Goal: Task Accomplishment & Management: Manage account settings

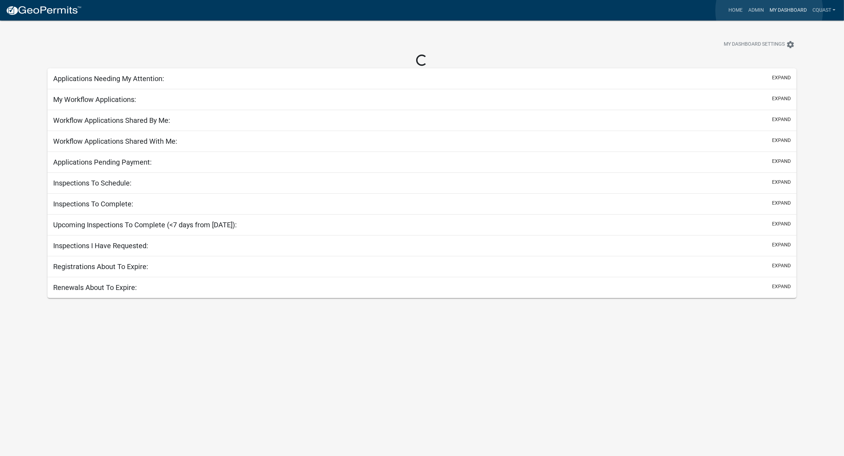
click at [769, 11] on link "My Dashboard" at bounding box center [787, 10] width 43 height 13
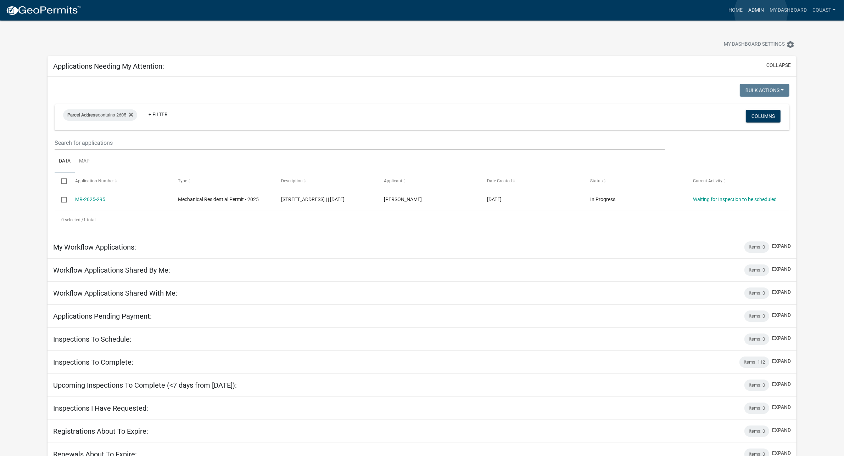
click at [761, 12] on link "Admin" at bounding box center [755, 10] width 21 height 13
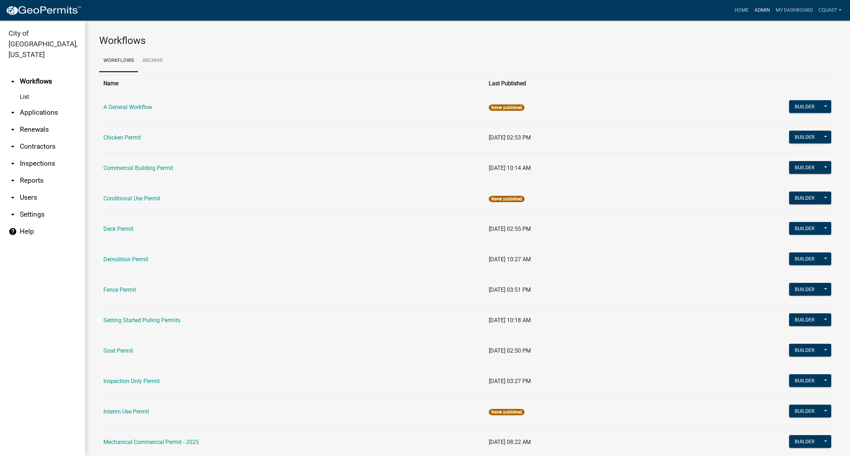
click at [768, 10] on link "Admin" at bounding box center [762, 10] width 21 height 13
click at [26, 90] on link "List" at bounding box center [42, 97] width 85 height 14
click at [24, 90] on link "List" at bounding box center [42, 97] width 85 height 14
click at [52, 107] on link "arrow_drop_down Applications" at bounding box center [42, 112] width 85 height 17
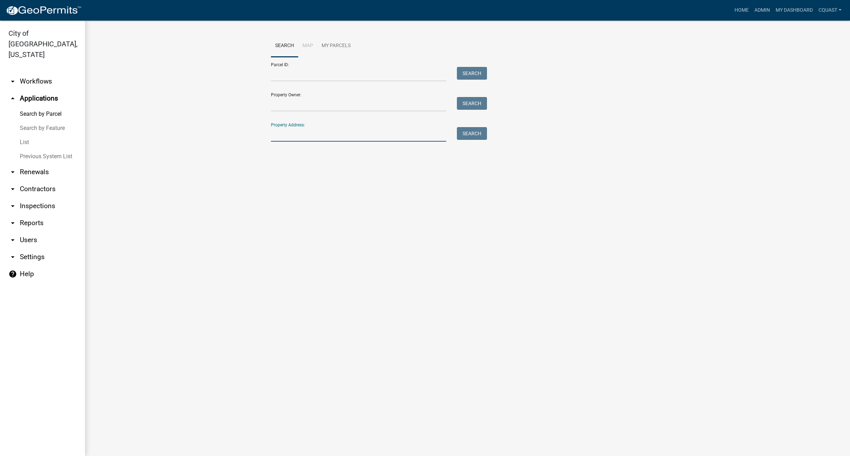
drag, startPoint x: 313, startPoint y: 137, endPoint x: 333, endPoint y: 141, distance: 20.9
click at [314, 137] on input "Property Address:" at bounding box center [358, 134] width 175 height 15
type input "1420 6th"
click at [467, 135] on button "Search" at bounding box center [472, 133] width 30 height 13
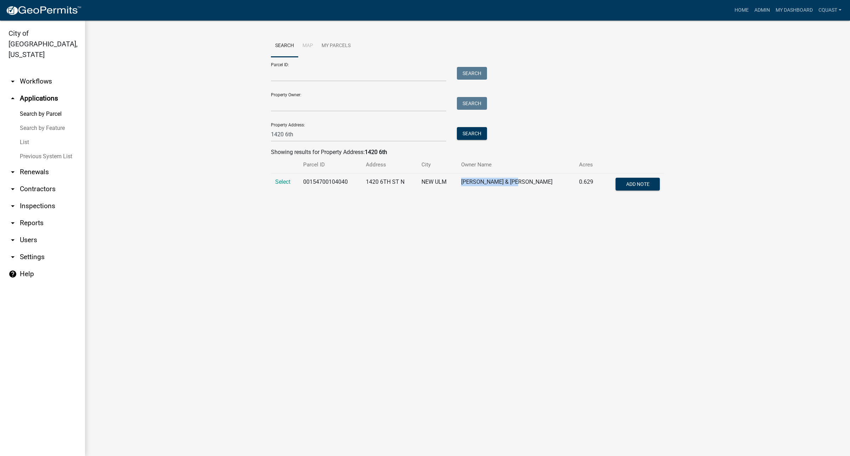
drag, startPoint x: 543, startPoint y: 182, endPoint x: 468, endPoint y: 181, distance: 74.8
click at [468, 181] on tr "Select 00154700104040 1420 6TH ST N NEW [PERSON_NAME] & [PERSON_NAME] 0.629 Add…" at bounding box center [467, 185] width 393 height 23
click at [289, 183] on span "Select" at bounding box center [282, 182] width 15 height 7
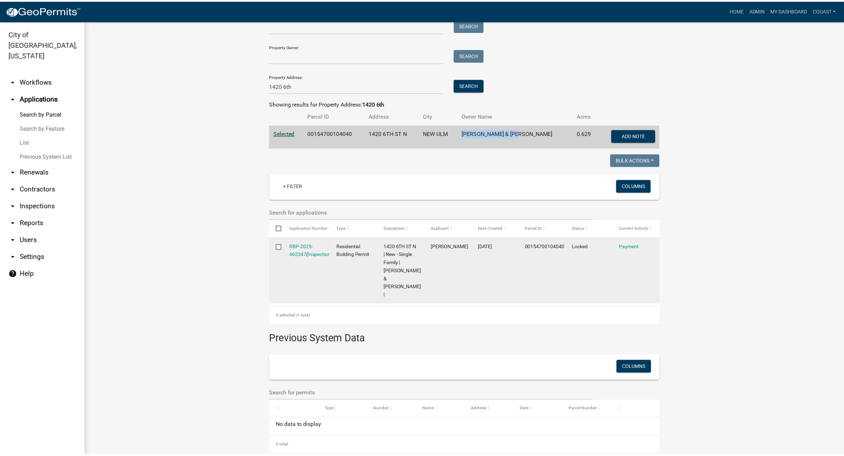
scroll to position [52, 0]
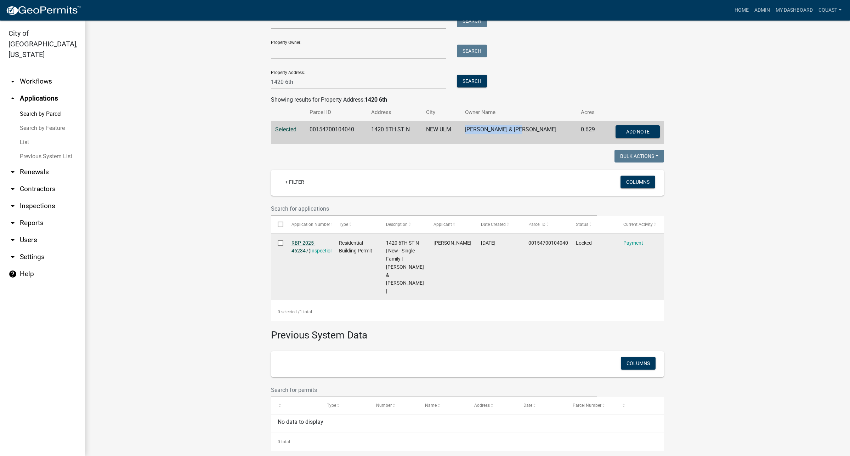
click at [302, 249] on link "RBP-2025-462347" at bounding box center [304, 247] width 24 height 14
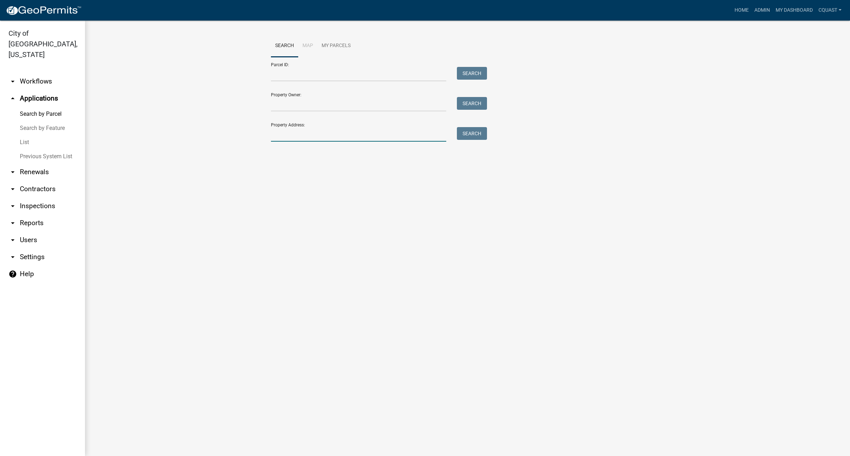
click at [309, 132] on input "Property Address:" at bounding box center [358, 134] width 175 height 15
type input "6"
type input "1420 6th"
click at [478, 128] on button "Search" at bounding box center [472, 133] width 30 height 13
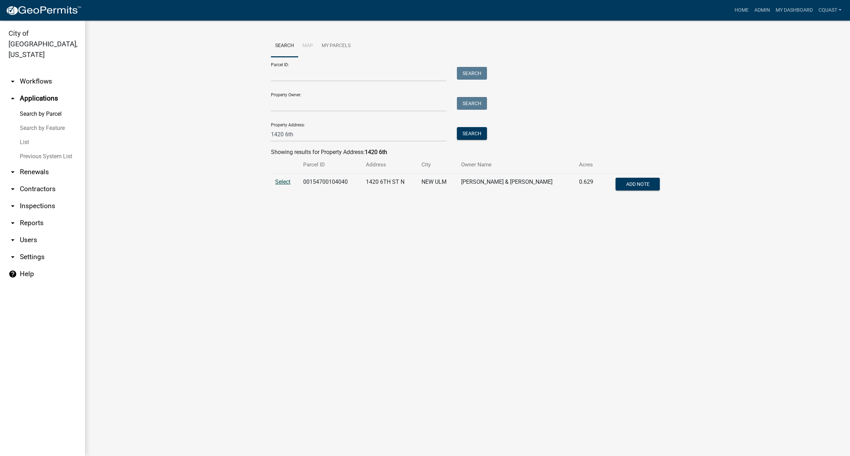
click at [287, 179] on span "Select" at bounding box center [282, 182] width 15 height 7
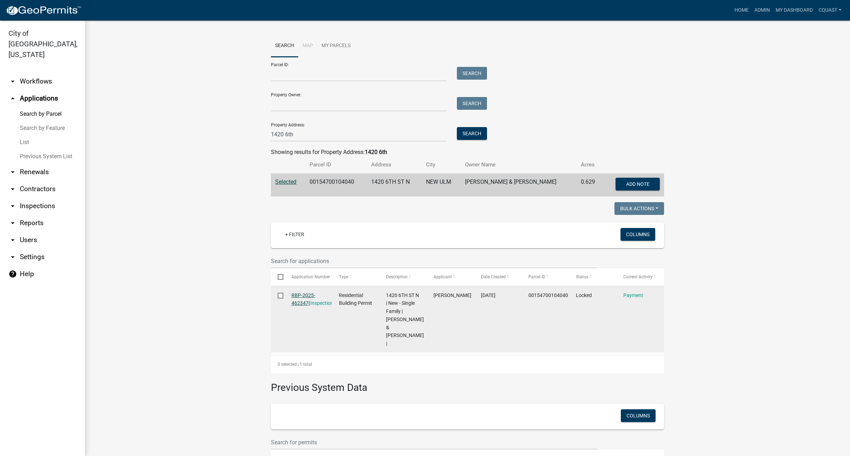
click at [298, 300] on link "RBP-2025-462347" at bounding box center [304, 300] width 24 height 14
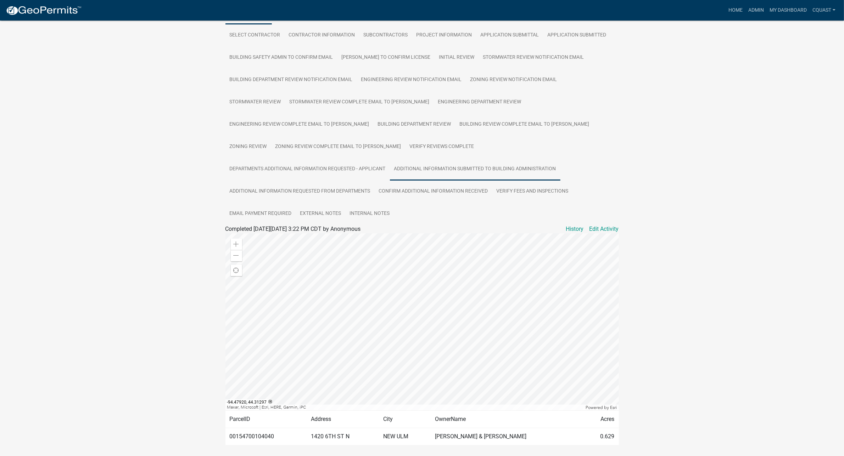
scroll to position [123, 0]
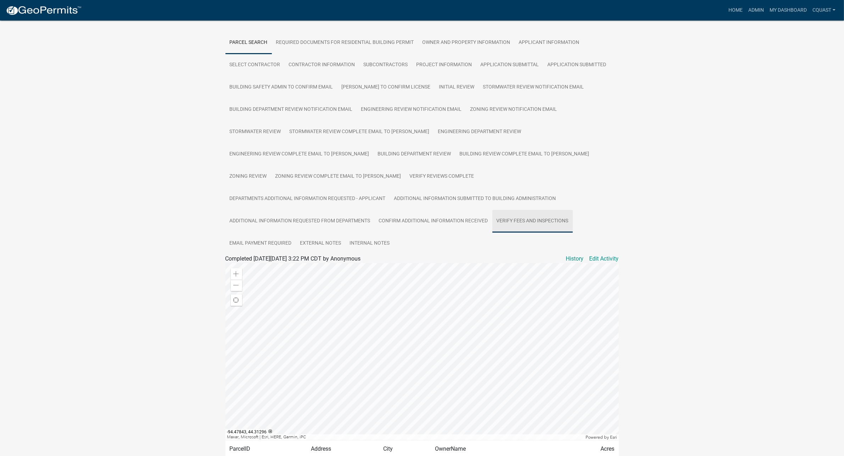
click at [492, 214] on link "Verify Fees and Inspections" at bounding box center [532, 221] width 80 height 23
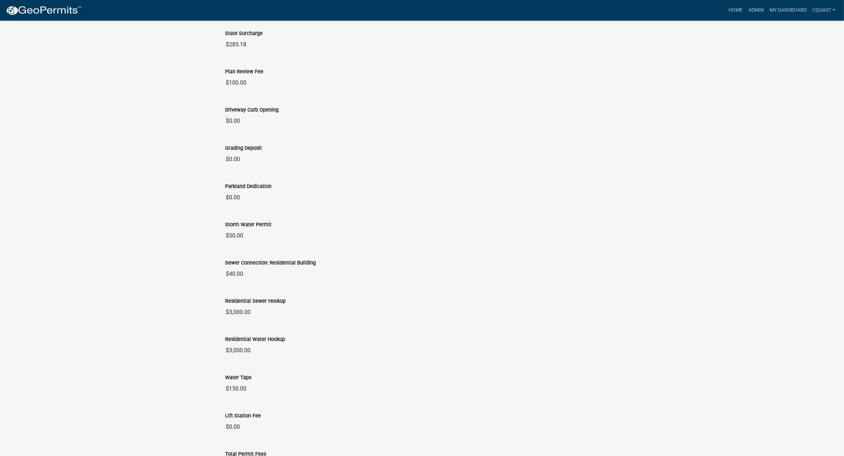
scroll to position [504, 0]
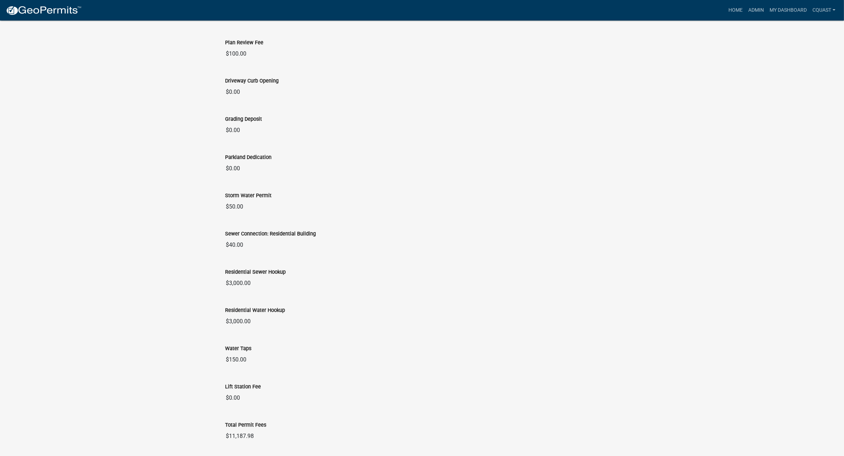
drag, startPoint x: 254, startPoint y: 419, endPoint x: 208, endPoint y: 409, distance: 47.2
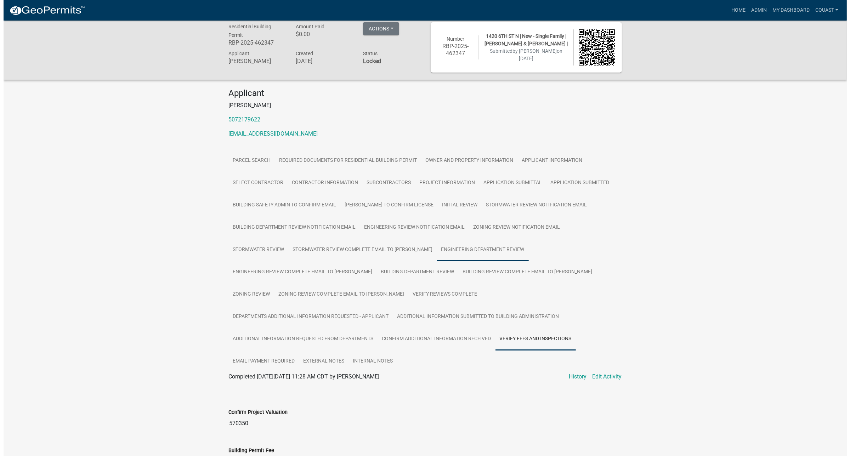
scroll to position [0, 0]
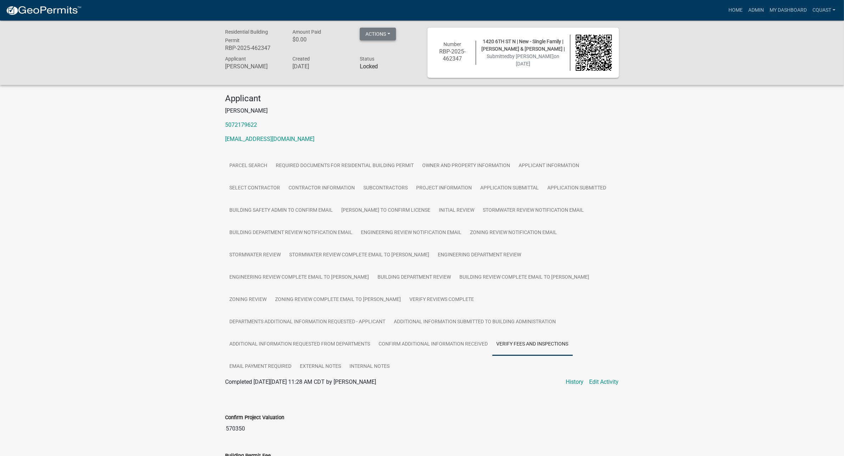
click at [387, 35] on button "Actions" at bounding box center [378, 34] width 36 height 13
click at [361, 29] on button "Actions" at bounding box center [378, 34] width 36 height 13
click at [393, 52] on link "Reopen" at bounding box center [409, 52] width 99 height 17
click at [383, 34] on button "Actions" at bounding box center [378, 34] width 36 height 13
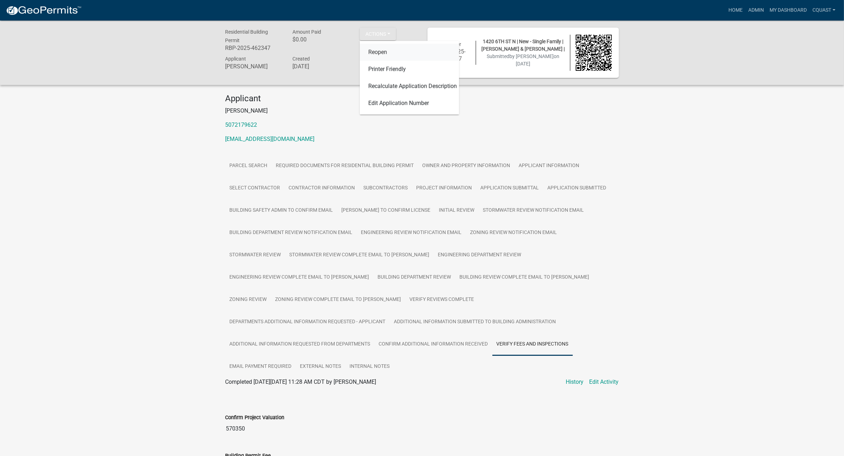
click at [385, 54] on link "Reopen" at bounding box center [409, 52] width 99 height 17
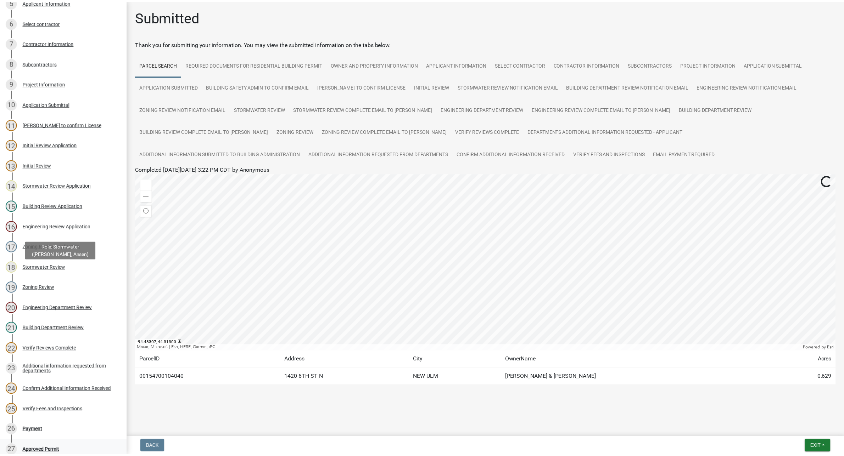
scroll to position [177, 0]
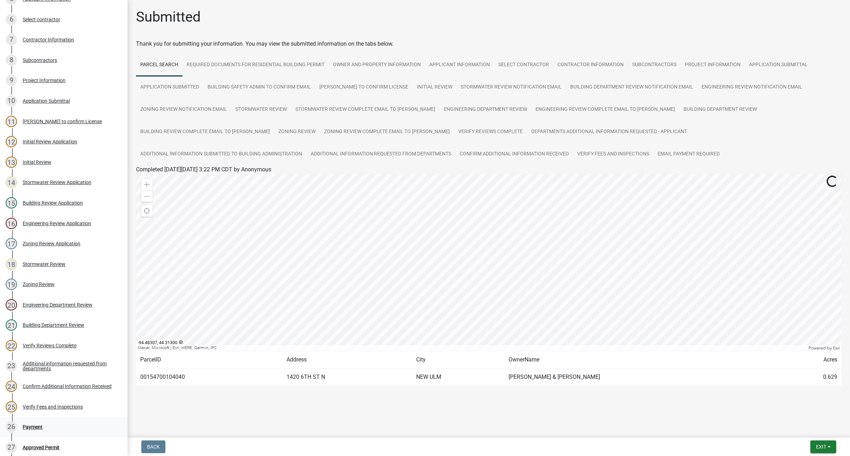
click at [39, 430] on div "Payment" at bounding box center [33, 427] width 20 height 5
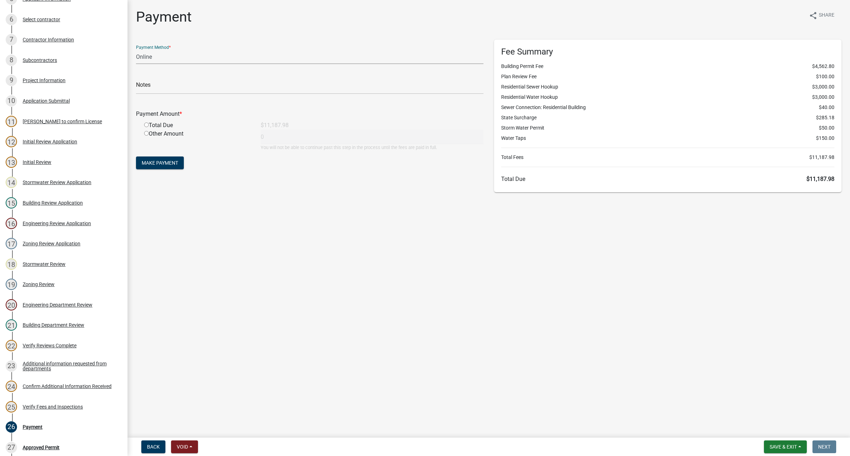
click at [174, 58] on select "Credit Card POS Check Cash Online" at bounding box center [310, 57] width 348 height 15
select select "2: 1"
click at [136, 50] on select "Credit Card POS Check Cash Online" at bounding box center [310, 57] width 348 height 15
click at [153, 136] on div "Other Amount" at bounding box center [197, 140] width 117 height 21
click at [145, 135] on input "radio" at bounding box center [146, 133] width 5 height 5
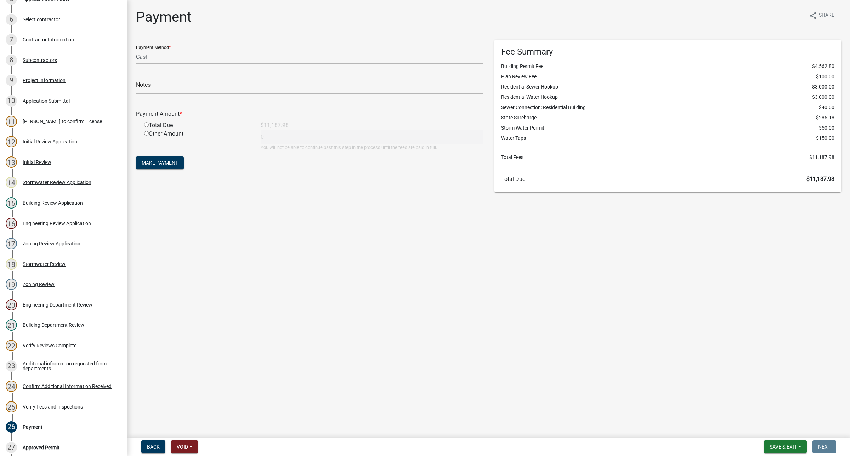
radio input "true"
click at [255, 174] on div "Payment Method * Credit Card POS Check Cash Online Notes Payment Amount * Total…" at bounding box center [310, 116] width 358 height 153
click at [237, 57] on select "Credit Card POS Check Cash Online" at bounding box center [310, 57] width 348 height 15
click at [136, 50] on select "Credit Card POS Check Cash Online" at bounding box center [310, 57] width 348 height 15
click at [293, 52] on select "Credit Card POS Check Cash Online" at bounding box center [310, 57] width 348 height 15
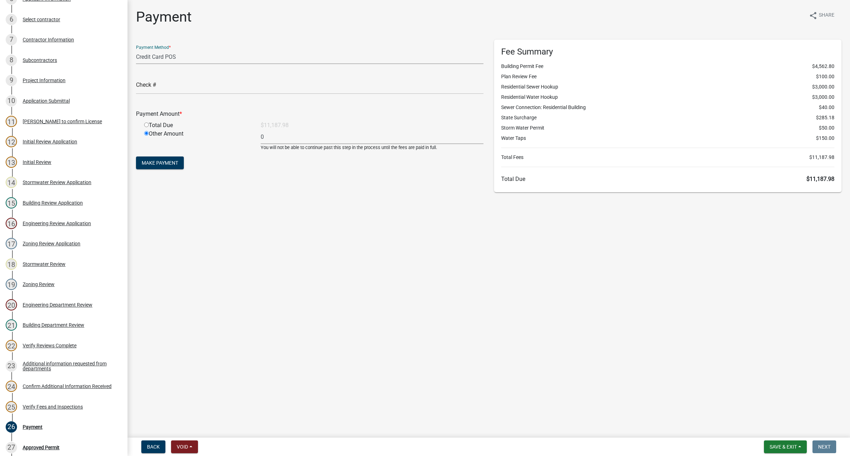
click at [136, 50] on select "Credit Card POS Check Cash Online" at bounding box center [310, 57] width 348 height 15
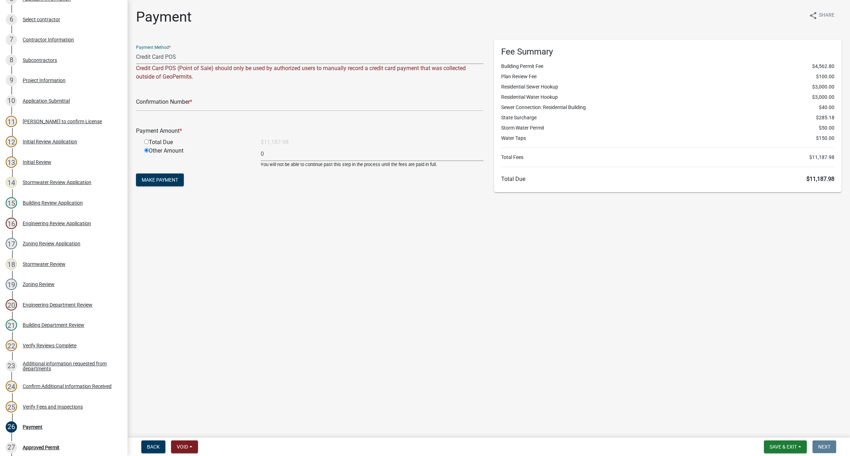
click at [204, 60] on select "Credit Card POS Check Cash Online" at bounding box center [310, 57] width 348 height 15
click at [176, 61] on select "Credit Card POS Check Cash Online" at bounding box center [310, 57] width 348 height 15
select select "3: 3"
click at [136, 50] on select "Credit Card POS Check Cash Online" at bounding box center [310, 57] width 348 height 15
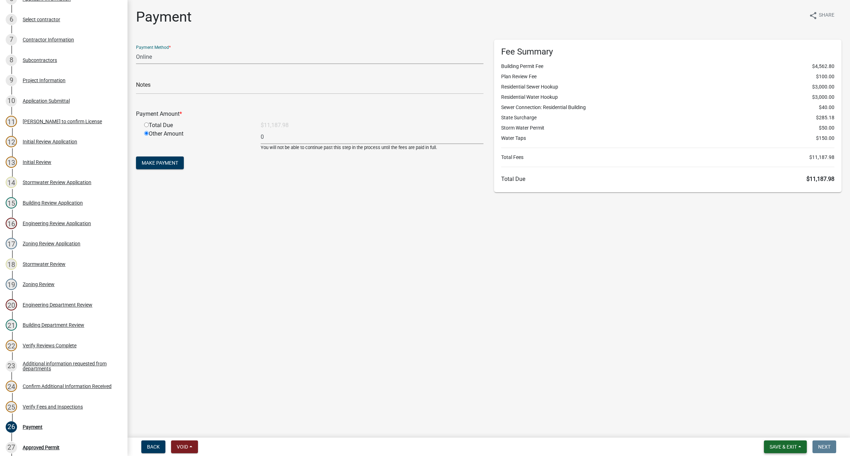
click at [800, 449] on button "Save & Exit" at bounding box center [785, 447] width 43 height 13
click at [669, 394] on main "Payment share Share Payment Method * Credit Card POS Check Cash Online Notes Pa…" at bounding box center [489, 217] width 723 height 435
click at [193, 448] on button "Void" at bounding box center [184, 447] width 27 height 13
click at [196, 393] on button "Lock" at bounding box center [199, 394] width 57 height 17
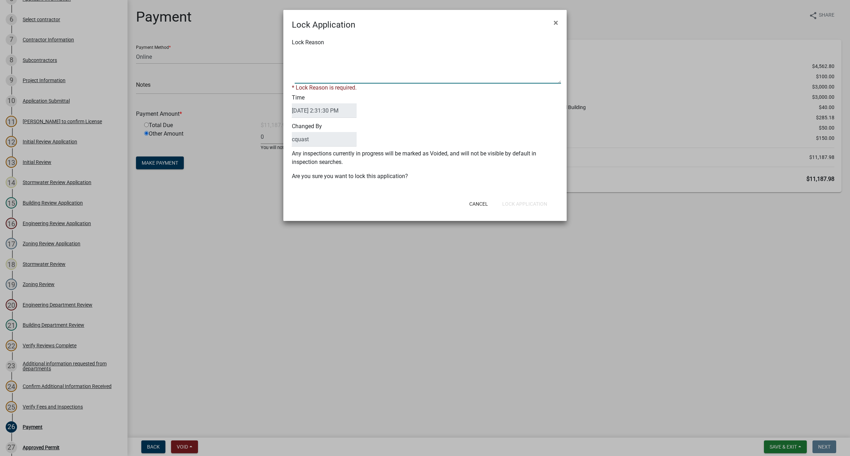
click at [336, 77] on textarea "Lock Reason" at bounding box center [428, 65] width 266 height 35
type textarea "over 5000"
click at [530, 207] on div "Lock Application × Lock Reason * Lock Reason is required. Time [DATE] 2:31:30 P…" at bounding box center [424, 115] width 283 height 211
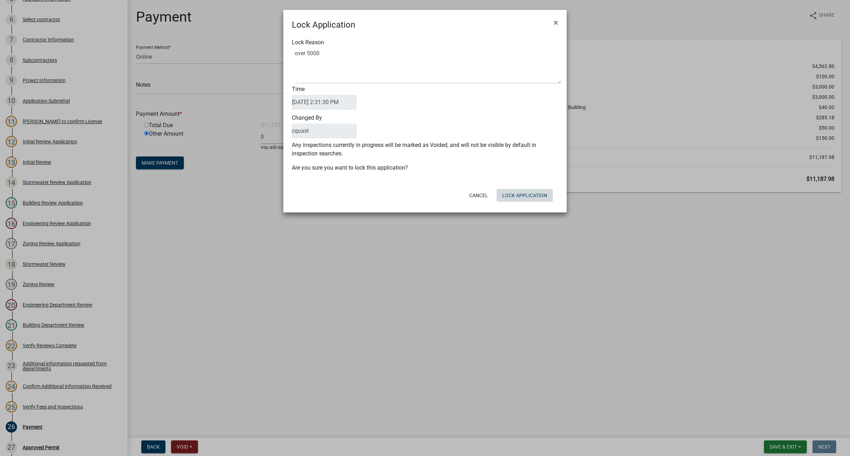
click at [540, 198] on button "Lock Application" at bounding box center [525, 195] width 56 height 13
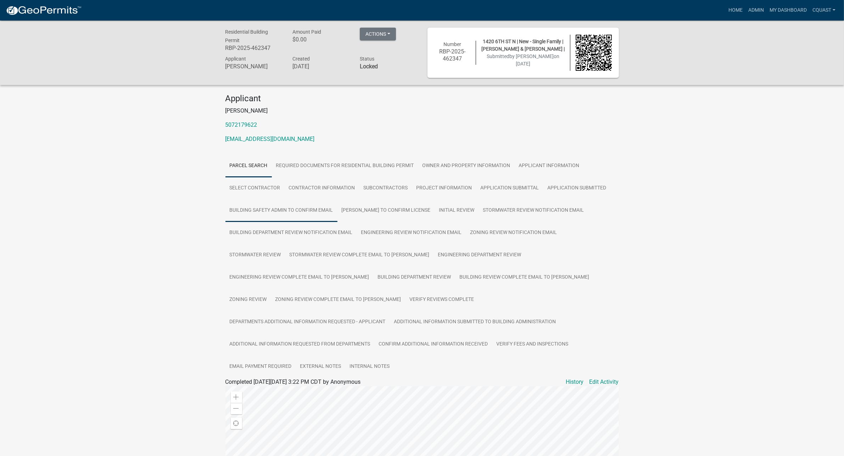
click at [281, 206] on link "Building Safety Admin to Confirm Email" at bounding box center [281, 210] width 112 height 23
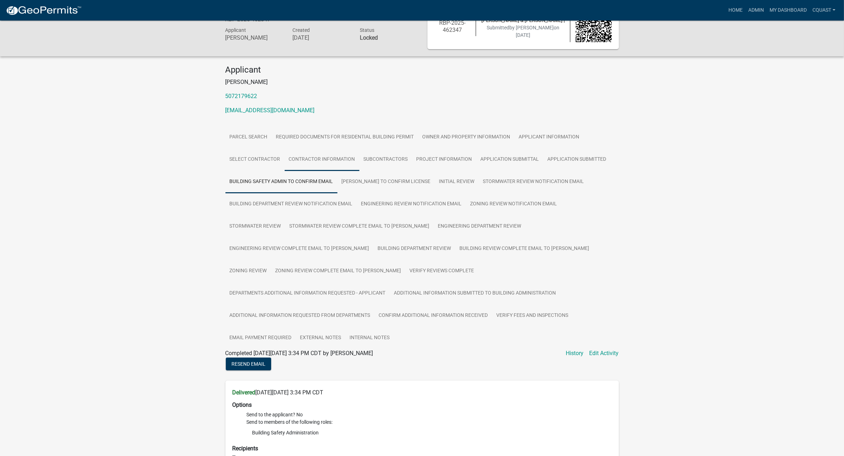
scroll to position [25, 0]
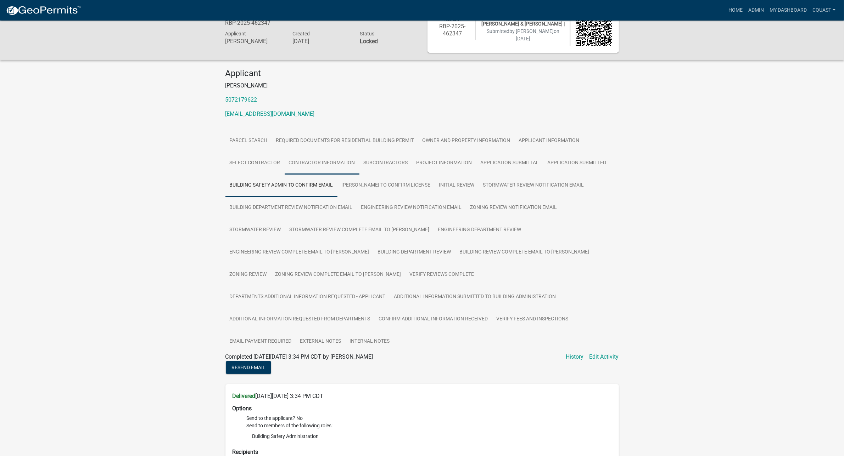
click at [342, 159] on link "Contractor Information" at bounding box center [322, 163] width 75 height 23
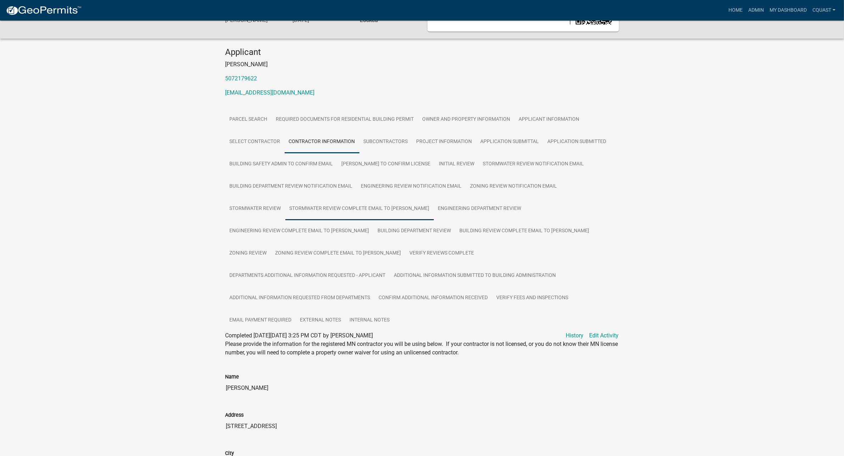
scroll to position [0, 0]
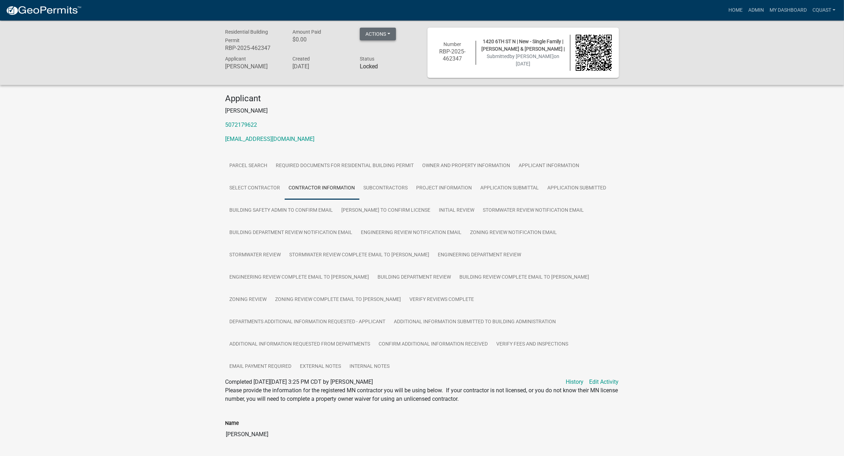
click at [390, 32] on button "Actions" at bounding box center [378, 34] width 36 height 13
click at [470, 146] on div "Applicant [PERSON_NAME] 5072179622 [EMAIL_ADDRESS][DOMAIN_NAME]" at bounding box center [422, 122] width 404 height 56
drag, startPoint x: 386, startPoint y: 41, endPoint x: 386, endPoint y: 30, distance: 11.3
click at [386, 40] on div "Actions Reopen Printer Friendly Recalculate Application Description Edit Applic…" at bounding box center [378, 35] width 36 height 15
click at [386, 29] on button "Actions" at bounding box center [378, 34] width 36 height 13
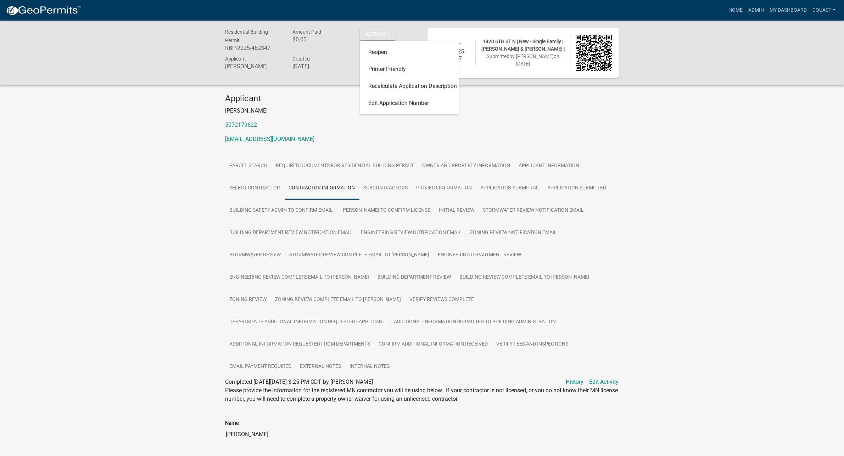
click at [408, 128] on p "5072179622" at bounding box center [421, 125] width 393 height 9
click at [392, 36] on button "Actions" at bounding box center [378, 34] width 36 height 13
click at [385, 47] on link "Reopen" at bounding box center [409, 52] width 99 height 17
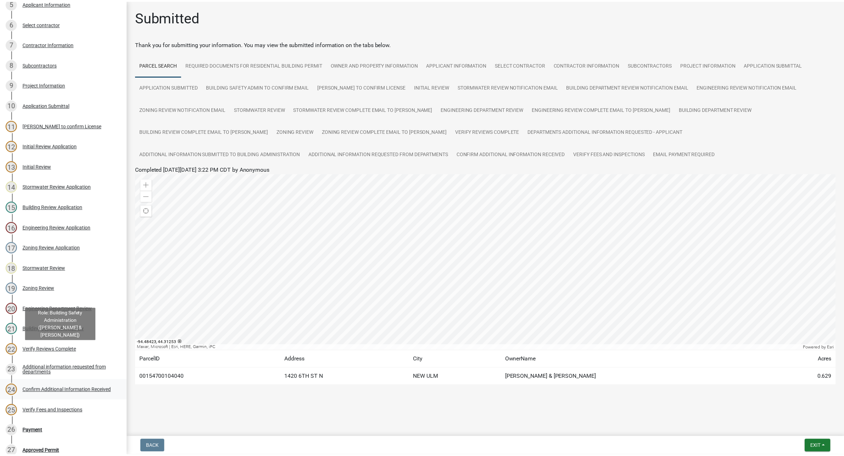
scroll to position [177, 0]
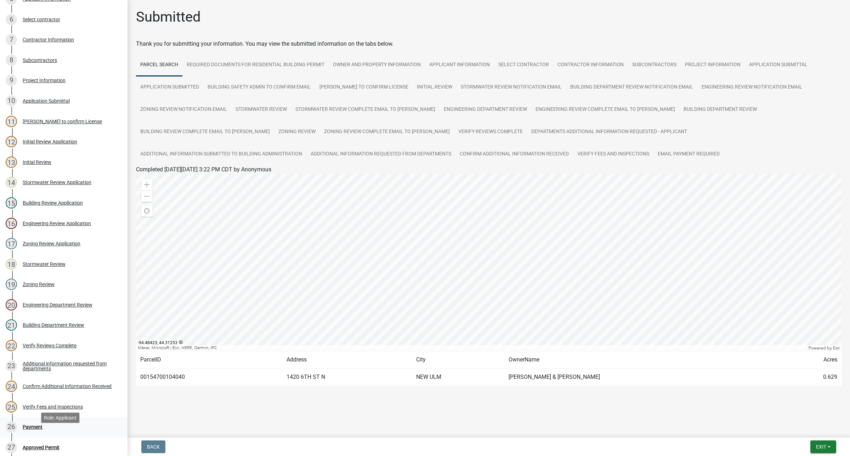
click at [38, 433] on div "26 Payment" at bounding box center [61, 427] width 111 height 11
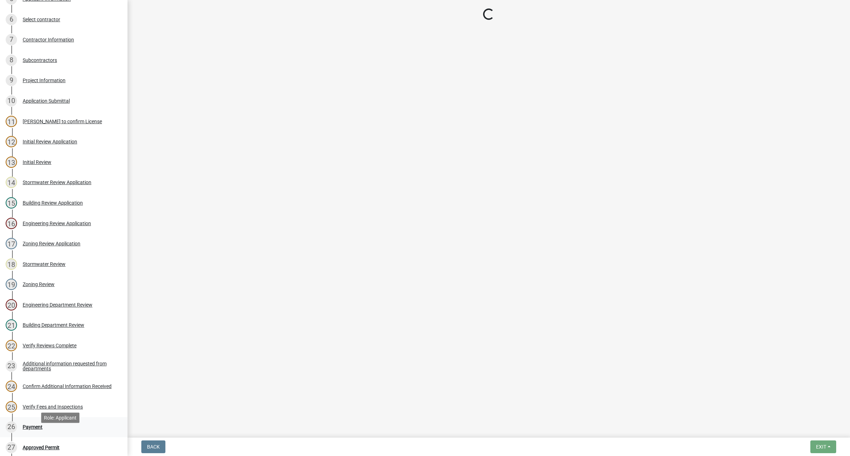
select select "3: 3"
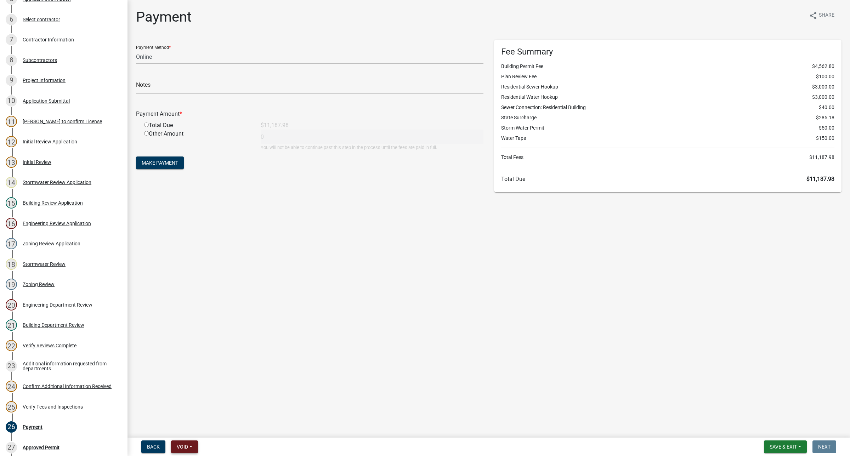
click at [192, 448] on button "Void" at bounding box center [184, 447] width 27 height 13
click at [201, 397] on button "Lock" at bounding box center [199, 394] width 57 height 17
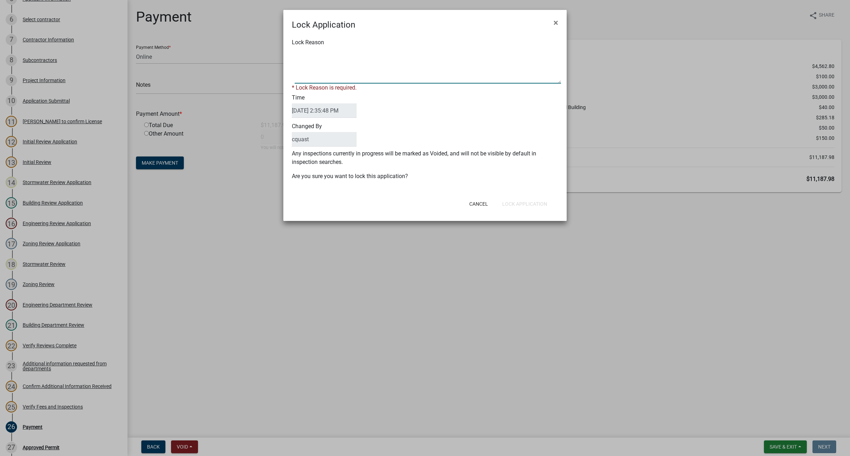
click at [342, 78] on textarea "Lock Reason" at bounding box center [428, 65] width 266 height 35
type textarea "over 5000"
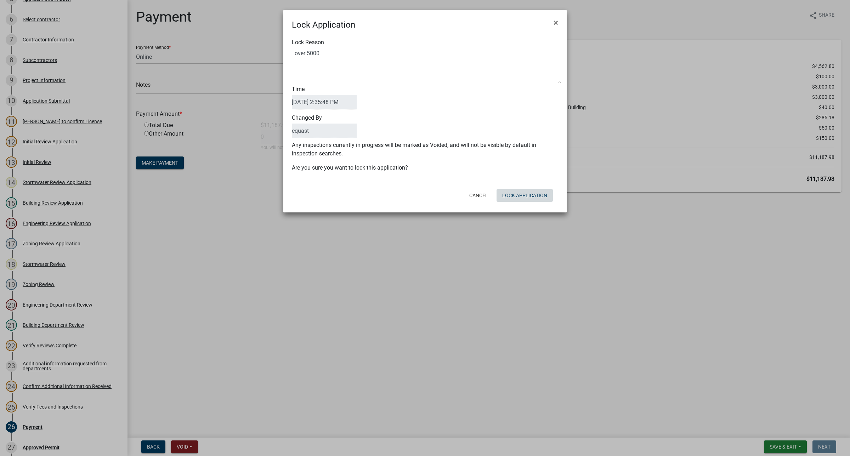
click at [535, 207] on div "Lock Application × Lock Reason Time [DATE] 2:35:48 PM Changed By cquast Any ins…" at bounding box center [424, 111] width 283 height 203
click at [541, 361] on ngb-modal-window "Lock Application × Lock Reason Time [DATE] 2:35:48 PM Changed By cquast Any ins…" at bounding box center [425, 228] width 850 height 456
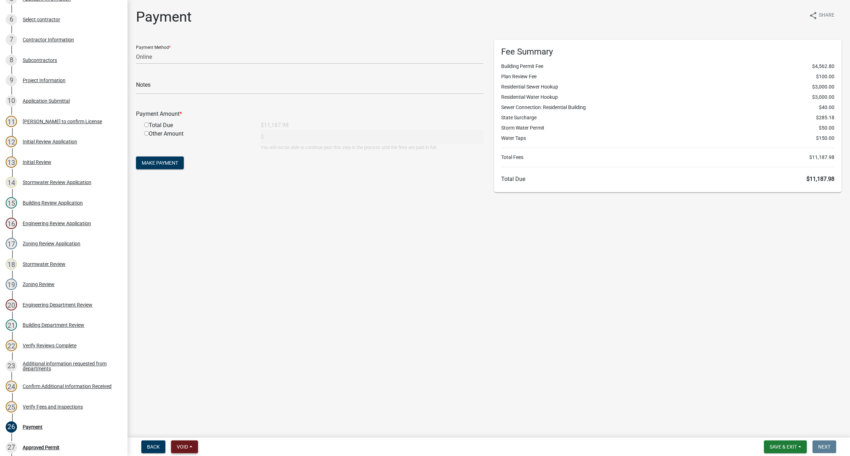
click at [195, 443] on button "Void" at bounding box center [184, 447] width 27 height 13
click at [208, 396] on button "Lock" at bounding box center [199, 394] width 57 height 17
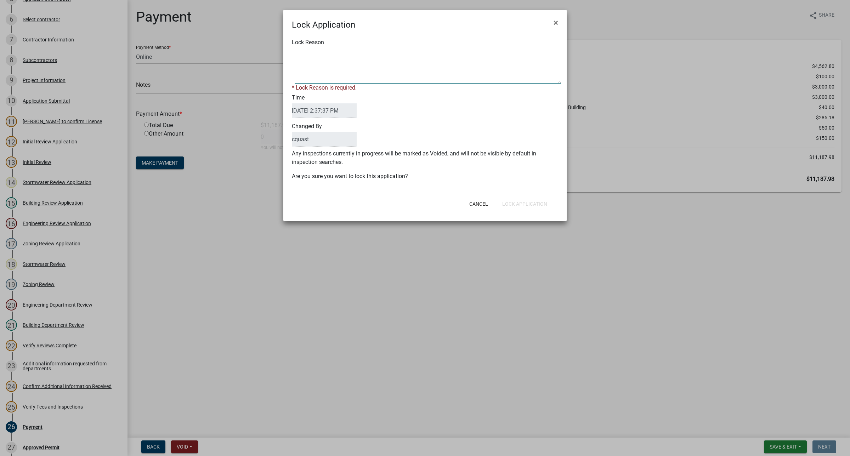
click at [351, 74] on textarea "Lock Reason" at bounding box center [428, 65] width 266 height 35
type textarea "over 5000"
click at [533, 200] on button "Lock Application" at bounding box center [525, 204] width 56 height 13
